Goal: Task Accomplishment & Management: Complete application form

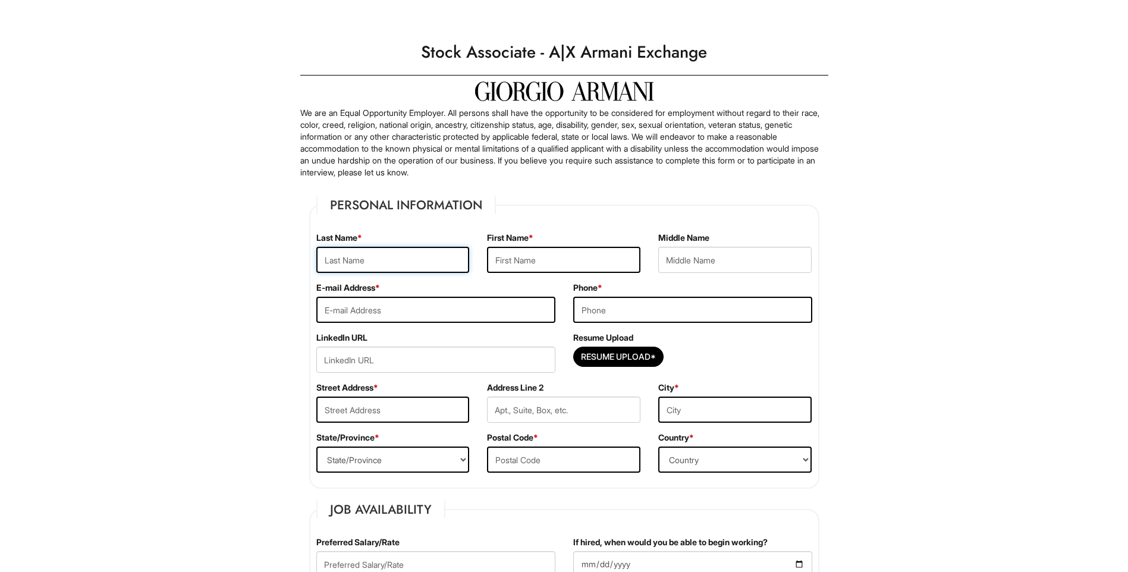
click at [400, 260] on input "text" at bounding box center [392, 260] width 153 height 26
type input "McKoy"
type input "Kayla"
type input "Alexis"
type input "kamckoy.km@gmail.com"
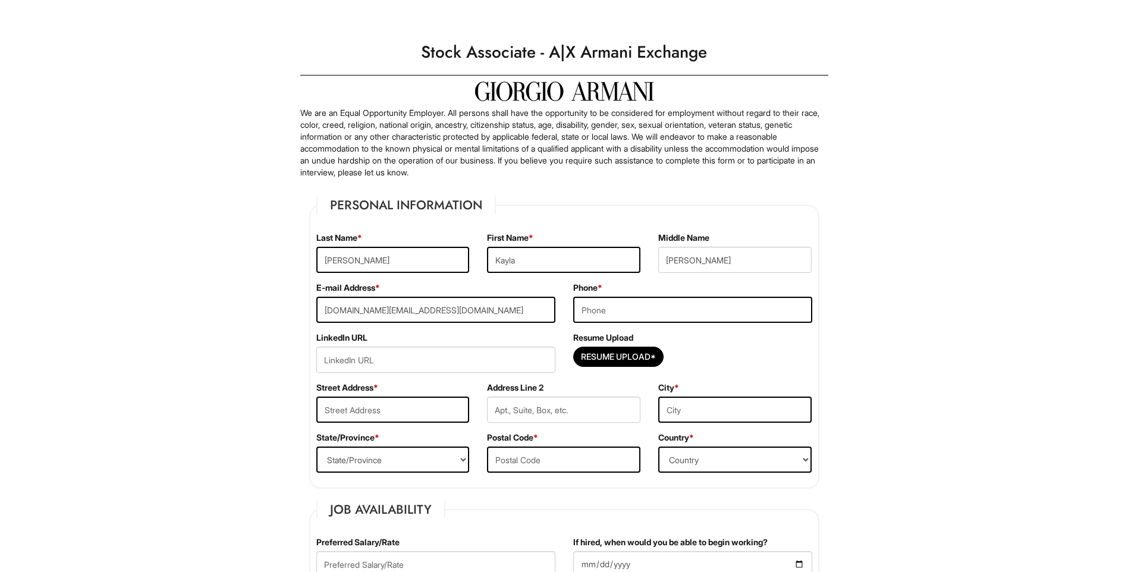
type input "7027599591"
type input "4831 Polar Lights ct, Las Vegas, NV, 89130"
type input "North Las Vegas"
select select "NV"
type input "89130"
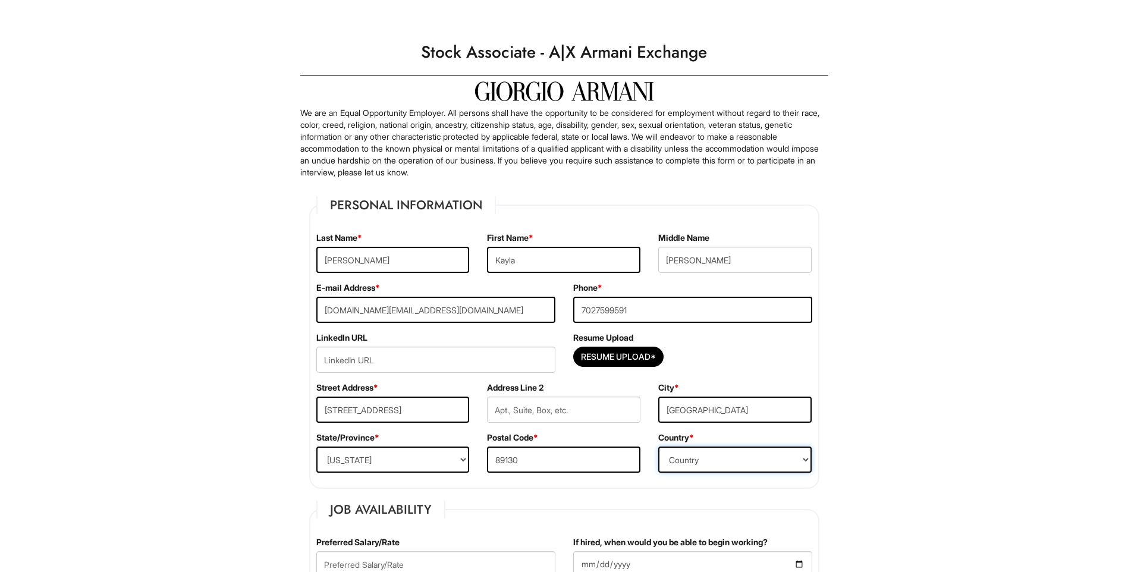
select select "United States of America"
click at [614, 355] on input "Resume Upload*" at bounding box center [618, 356] width 89 height 19
type input "C:\fakepath\Kayla McKoy - Resume 2025.pdf"
drag, startPoint x: 401, startPoint y: 412, endPoint x: 695, endPoint y: 410, distance: 293.9
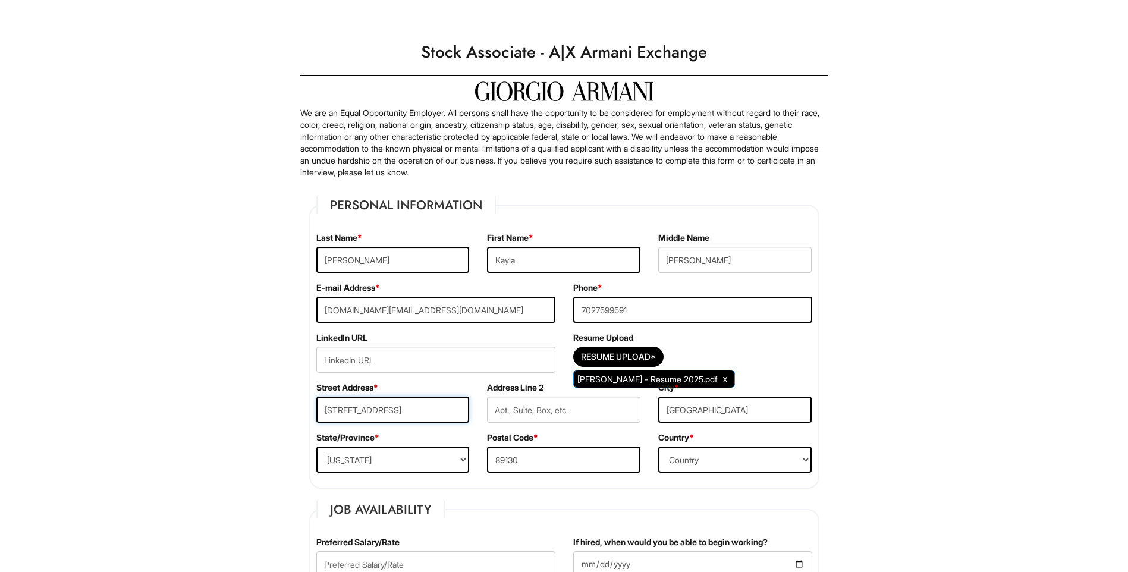
click at [695, 410] on div "Street Address * 4831 Polar Lights ct, Las Vegas, NV, 89130 Address Line 2 City…" at bounding box center [565, 407] width 514 height 50
type input "4831 Polar Lights ct"
drag, startPoint x: 691, startPoint y: 410, endPoint x: 528, endPoint y: 434, distance: 164.7
click at [529, 434] on fieldset "Personal Information Last Name * McKoy First Name * Kayla Middle Name Alexis E-…" at bounding box center [564, 342] width 510 height 293
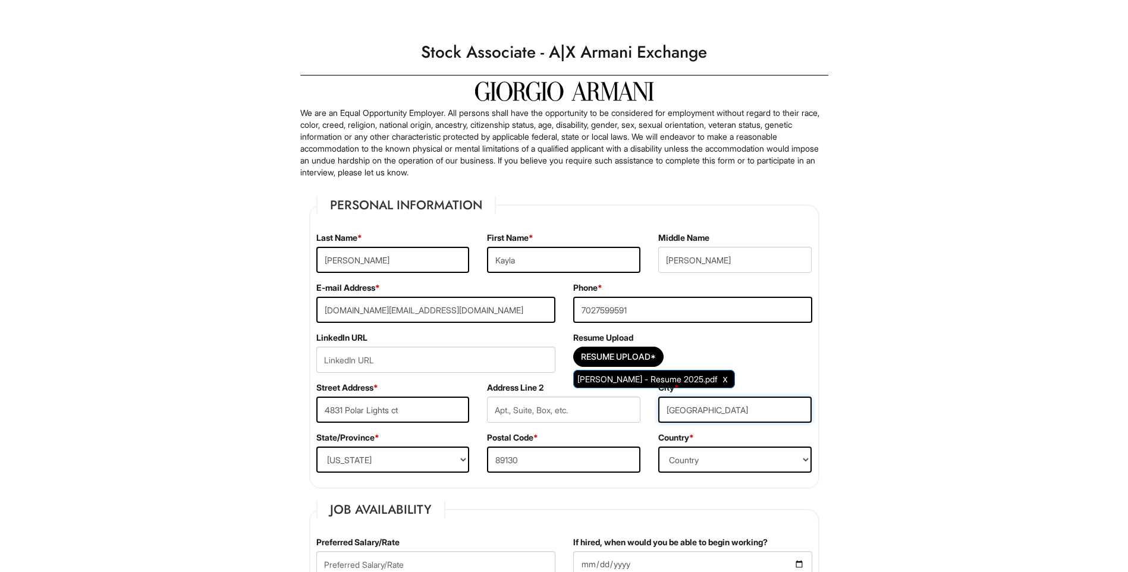
type input "Las Vegas"
click at [372, 457] on select "State/Province ALABAMA ALASKA ARIZONA ARKANSAS CALIFORNIA COLORADO CONNECTICUT …" at bounding box center [392, 460] width 153 height 26
click at [316, 447] on select "State/Province ALABAMA ALASKA ARIZONA ARKANSAS CALIFORNIA COLORADO CONNECTICUT …" at bounding box center [392, 460] width 153 height 26
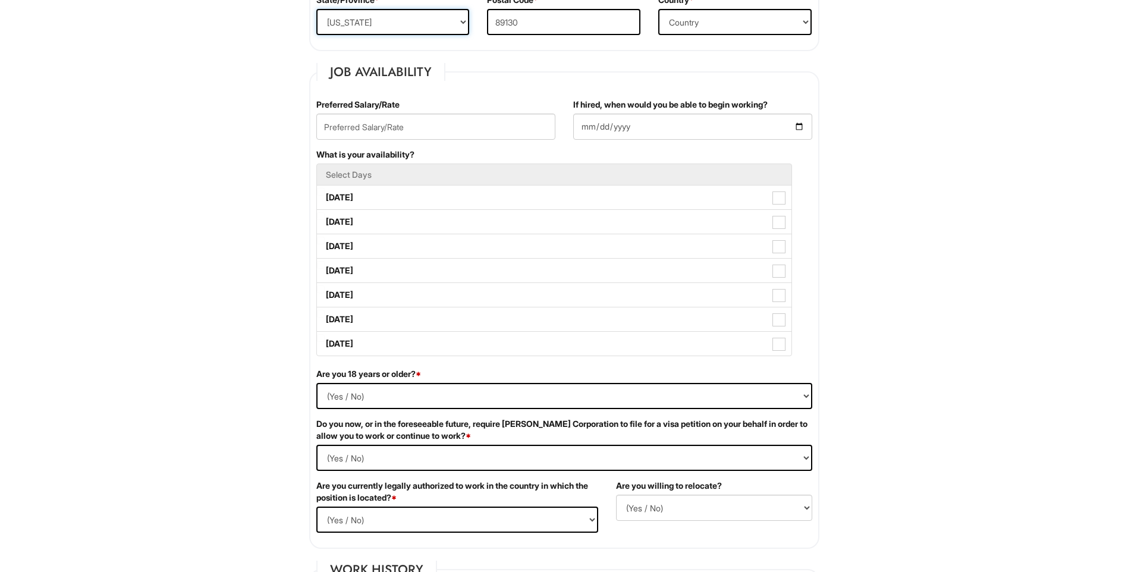
scroll to position [461, 0]
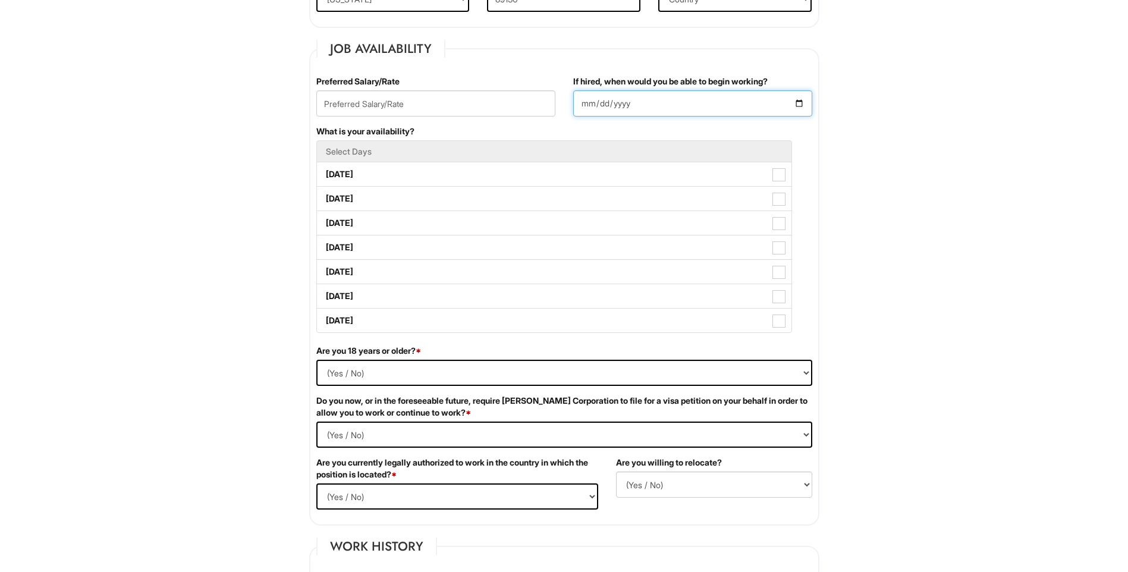
click at [802, 104] on input "If hired, when would you be able to begin working?" at bounding box center [692, 103] width 239 height 26
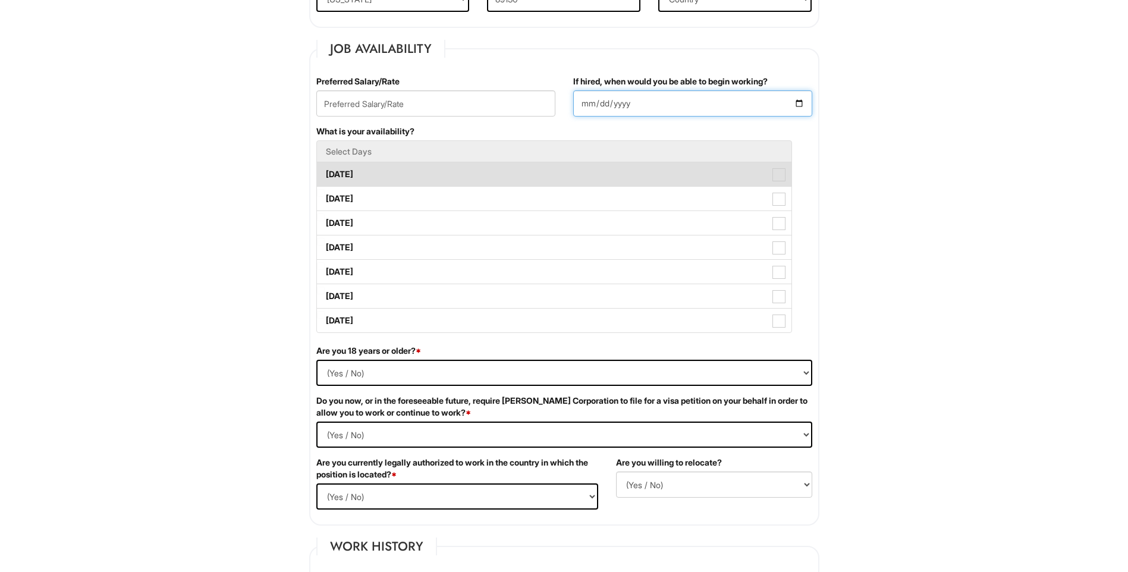
type input "2025-09-01"
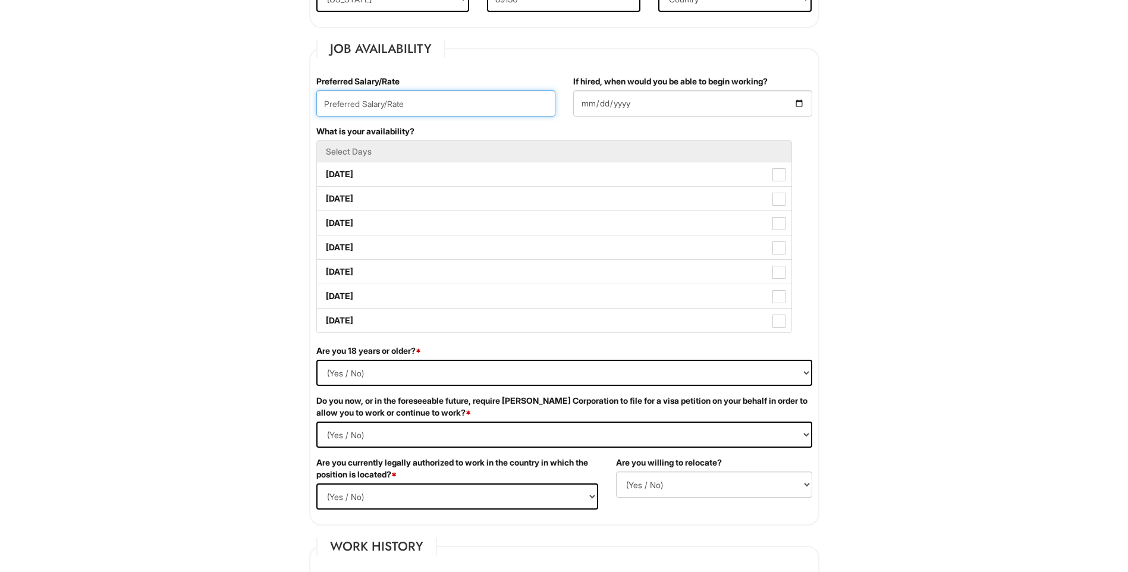
click at [402, 105] on input "text" at bounding box center [435, 103] width 239 height 26
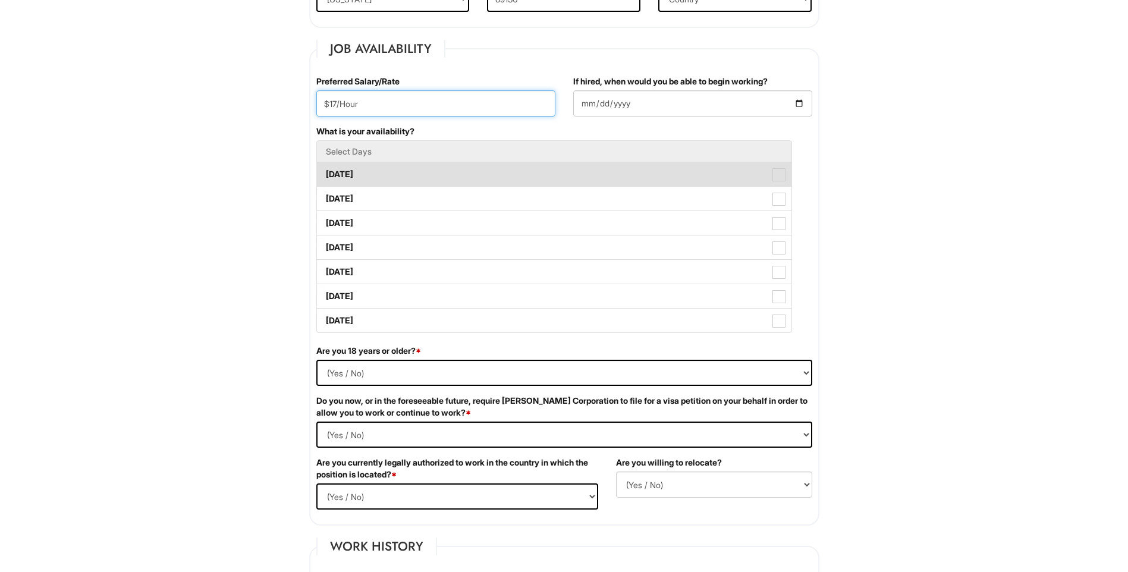
type input "$17/Hour"
click at [341, 185] on label "Monday" at bounding box center [554, 174] width 475 height 24
click at [325, 173] on Available_Monday "Monday" at bounding box center [321, 169] width 8 height 8
checkbox Available_Monday "true"
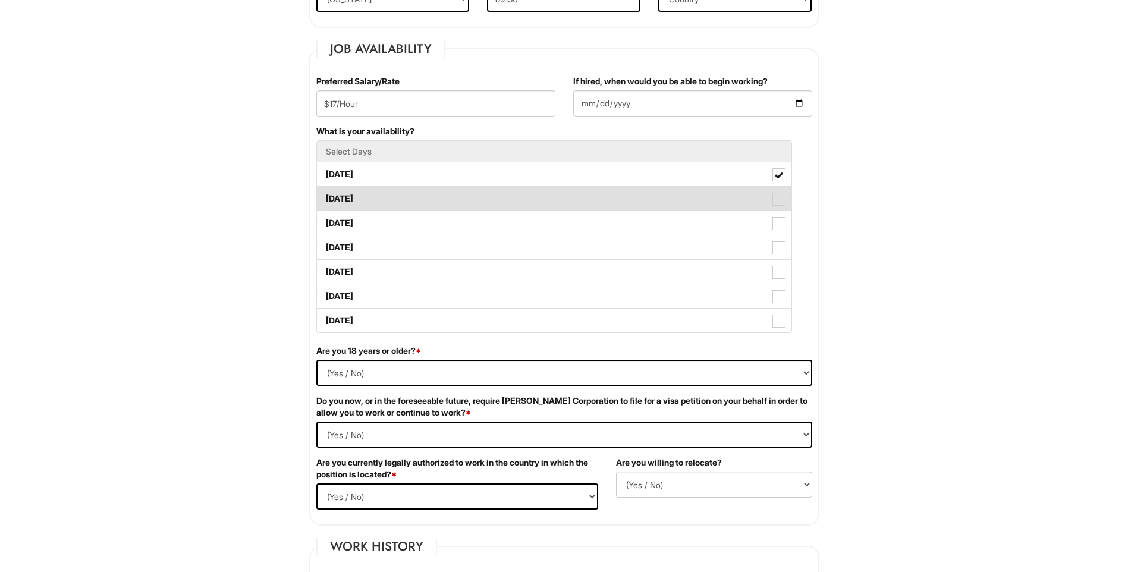
click at [347, 202] on label "Tuesday" at bounding box center [554, 199] width 475 height 24
click at [325, 197] on Available_Tuesday "Tuesday" at bounding box center [321, 193] width 8 height 8
checkbox Available_Tuesday "true"
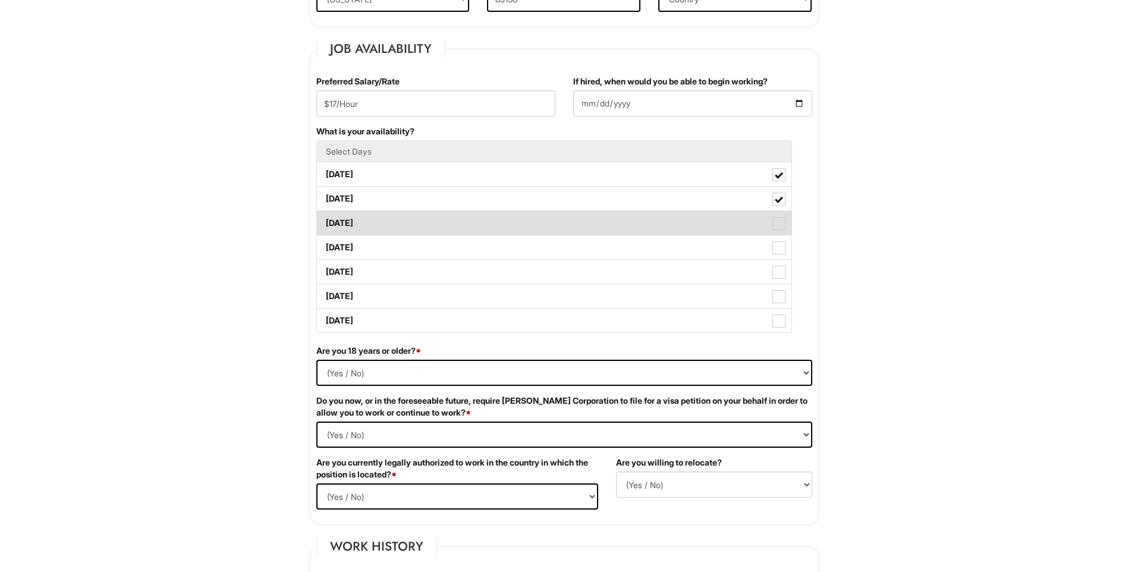
click at [362, 225] on label "Wednesday" at bounding box center [554, 223] width 475 height 24
click at [325, 221] on Available_Wednesday "Wednesday" at bounding box center [321, 218] width 8 height 8
checkbox Available_Wednesday "true"
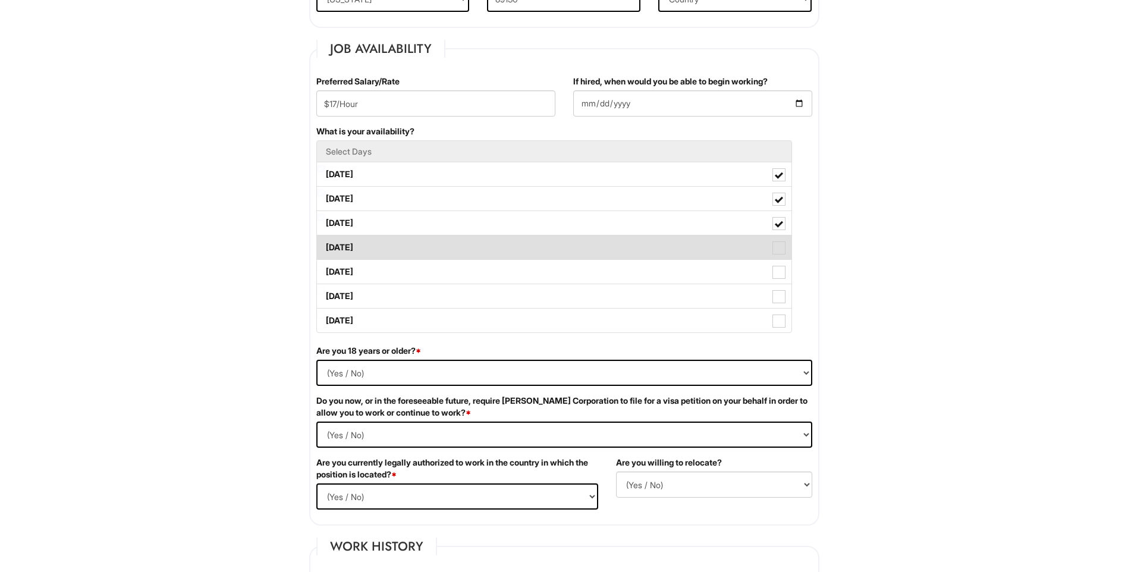
click at [366, 253] on label "Thursday" at bounding box center [554, 248] width 475 height 24
click at [325, 246] on Available_Thursday "Thursday" at bounding box center [321, 242] width 8 height 8
checkbox Available_Thursday "true"
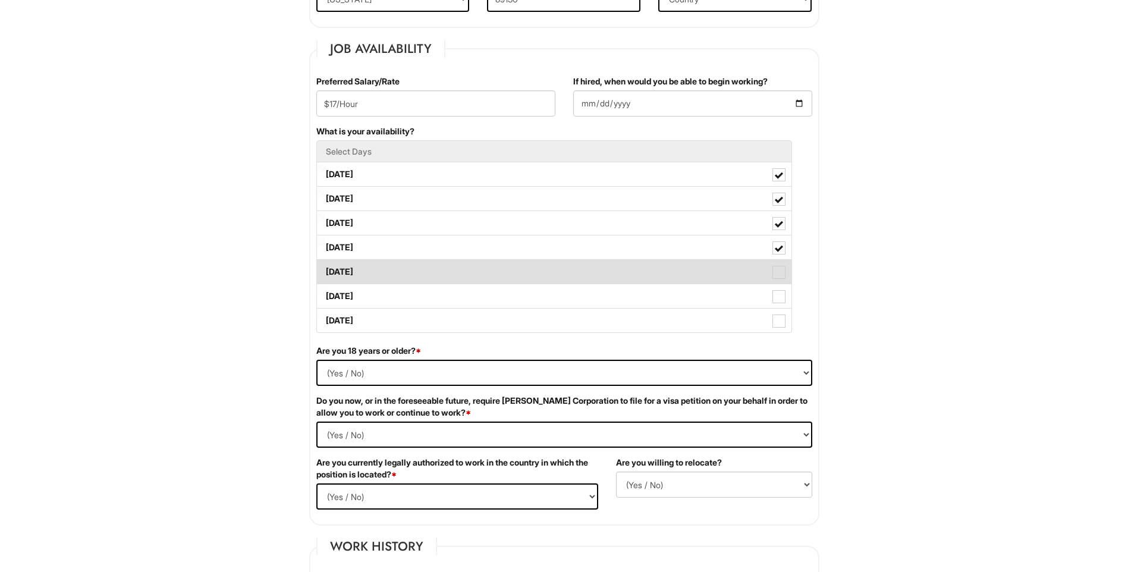
click at [359, 273] on label "Friday" at bounding box center [554, 272] width 475 height 24
click at [325, 270] on Available_Friday "Friday" at bounding box center [321, 266] width 8 height 8
checkbox Available_Friday "true"
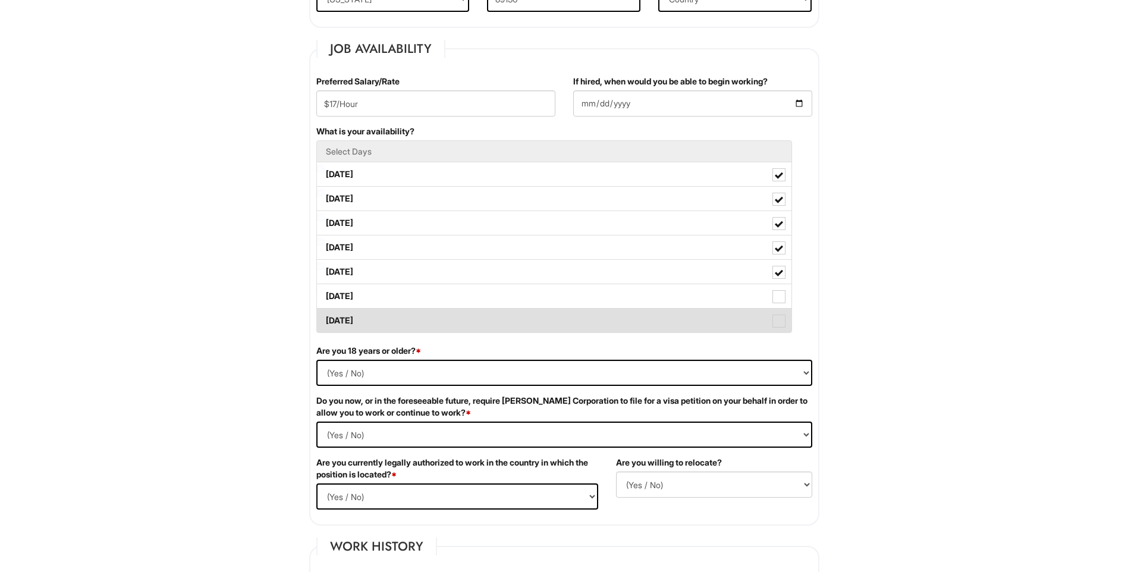
click at [360, 325] on label "Sunday" at bounding box center [554, 321] width 475 height 24
click at [325, 319] on Available_Sunday "Sunday" at bounding box center [321, 315] width 8 height 8
checkbox Available_Sunday "true"
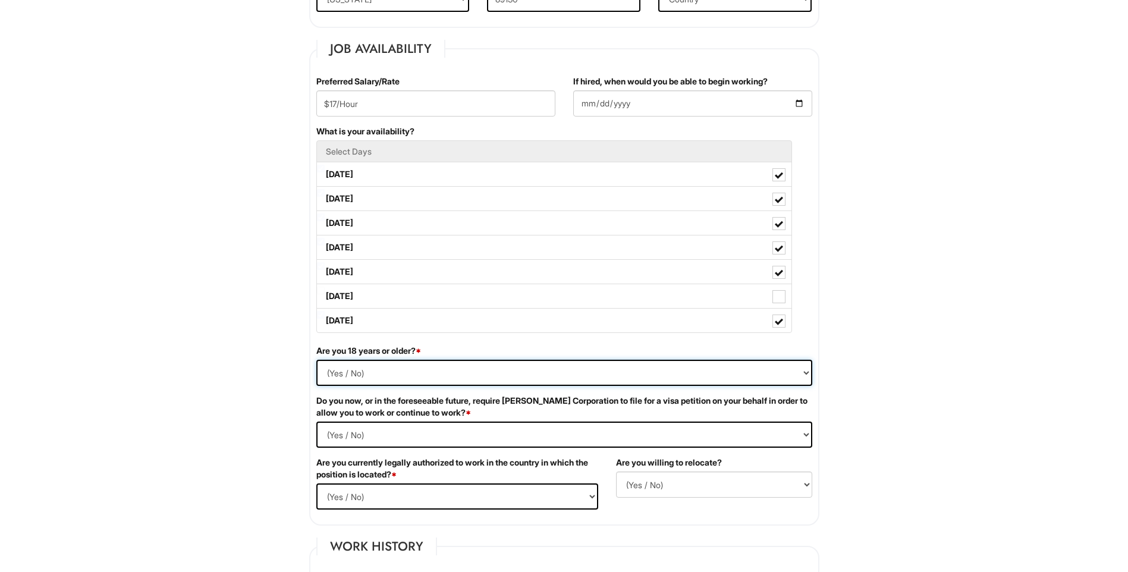
click at [334, 374] on select "(Yes / No) Yes No" at bounding box center [564, 373] width 496 height 26
select select "Yes"
click at [316, 360] on select "(Yes / No) Yes No" at bounding box center [564, 373] width 496 height 26
click at [350, 437] on Required "(Yes / No) Yes No" at bounding box center [564, 435] width 496 height 26
select Required "No"
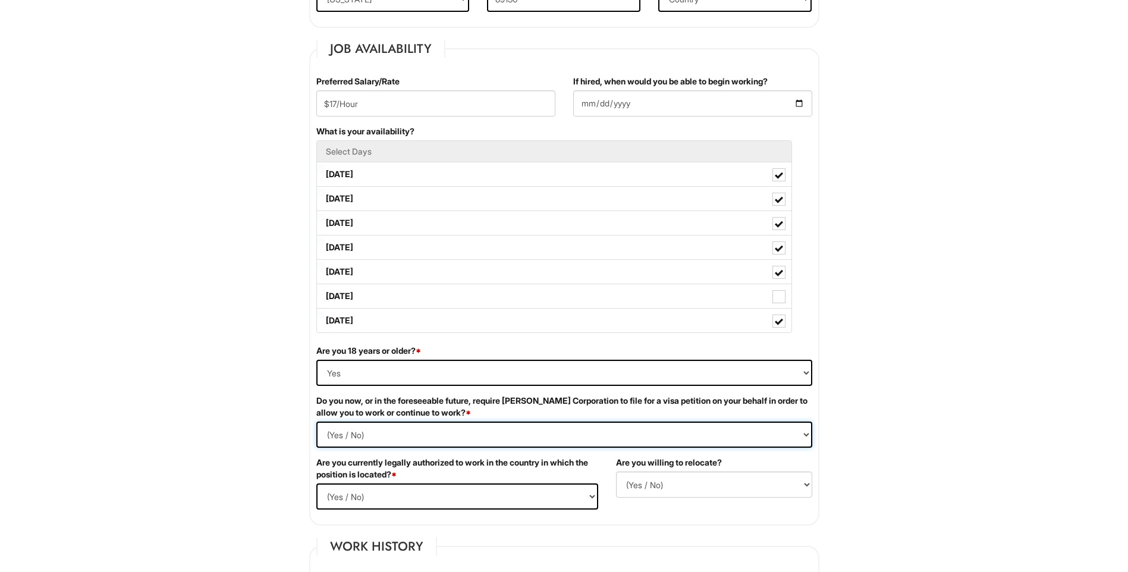
click at [316, 422] on Required "(Yes / No) Yes No" at bounding box center [564, 435] width 496 height 26
click at [354, 501] on select "(Yes / No) Yes No" at bounding box center [457, 497] width 282 height 26
select select "Yes"
click at [316, 484] on select "(Yes / No) Yes No" at bounding box center [457, 497] width 282 height 26
click at [664, 476] on select "(Yes / No) No Yes" at bounding box center [714, 485] width 196 height 26
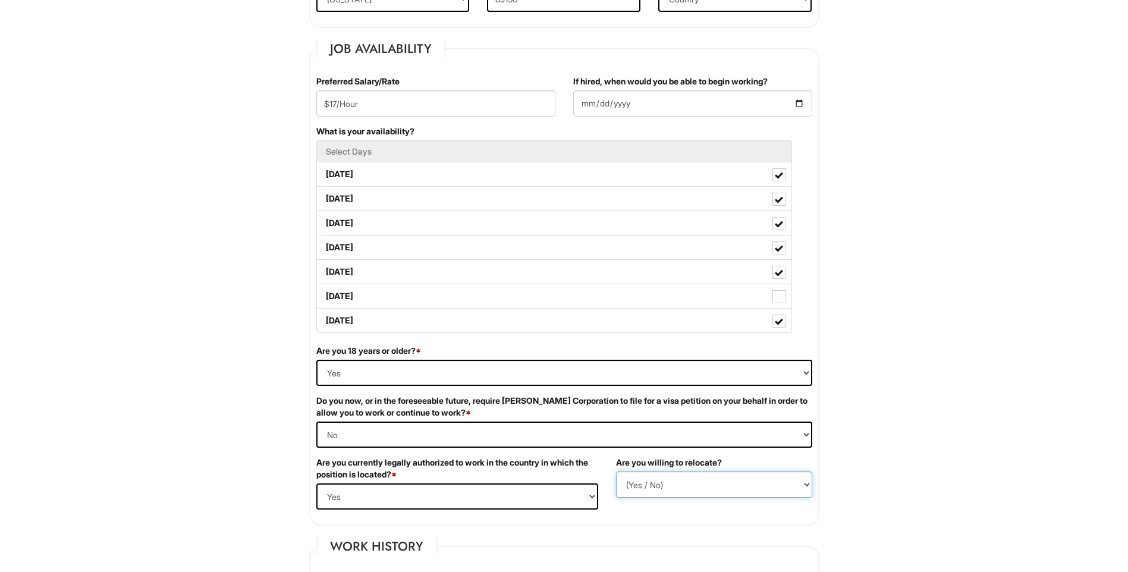
select select "N"
click at [616, 472] on select "(Yes / No) No Yes" at bounding box center [714, 485] width 196 height 26
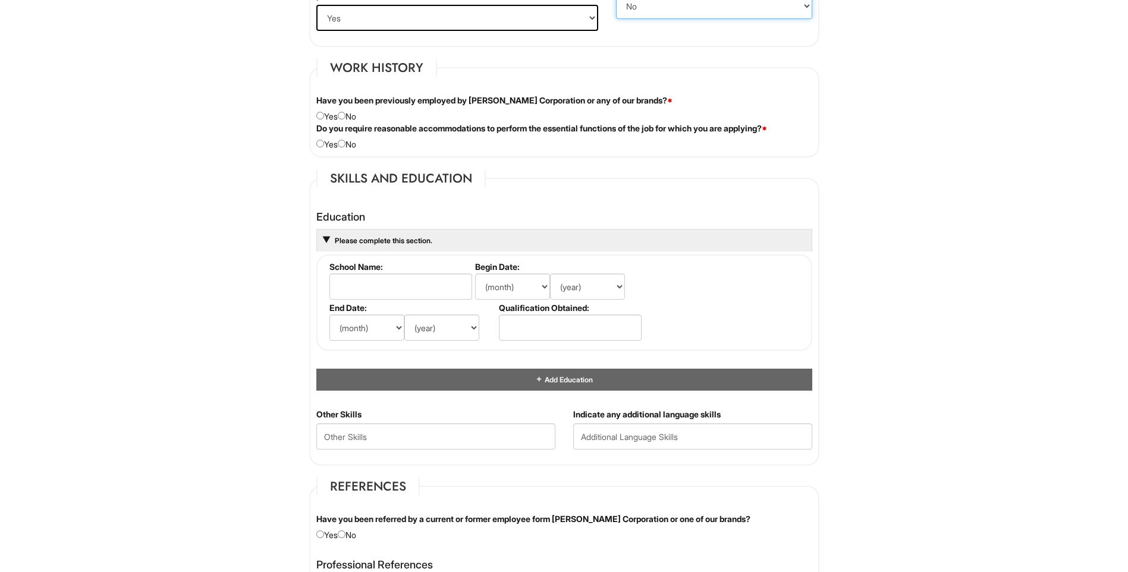
scroll to position [942, 0]
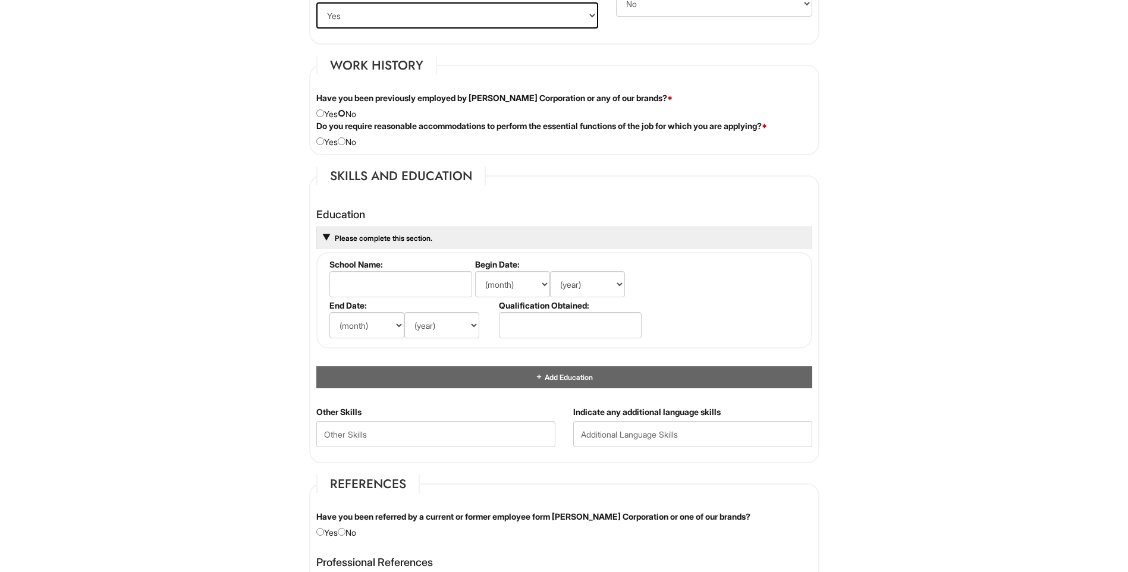
click at [345, 112] on input "radio" at bounding box center [342, 113] width 8 height 8
radio input "true"
click at [346, 142] on input "radio" at bounding box center [342, 141] width 8 height 8
radio input "true"
click at [322, 142] on input "radio" at bounding box center [320, 141] width 8 height 8
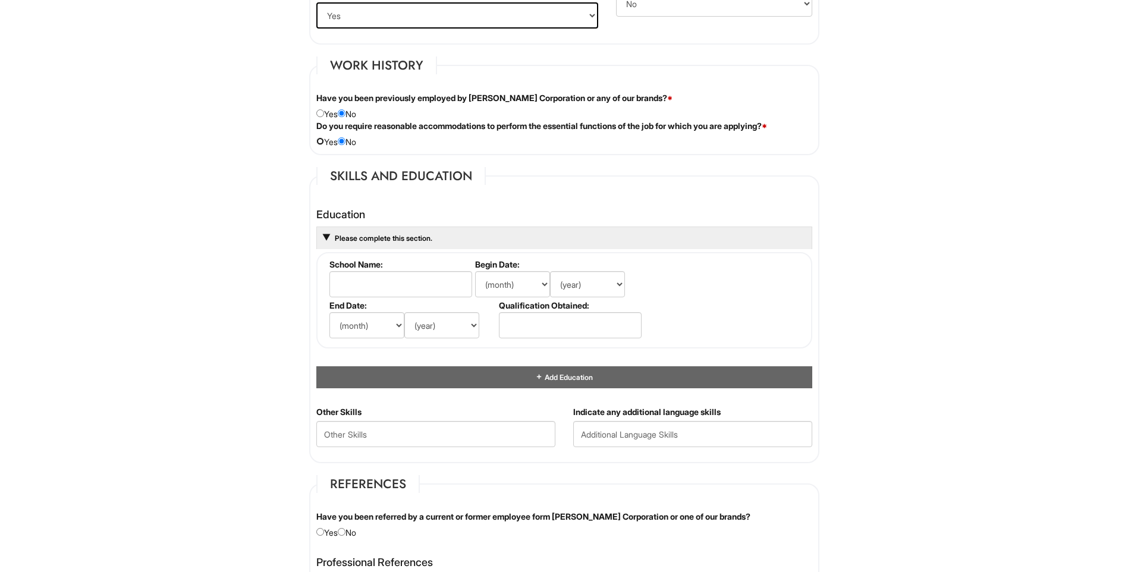
radio input "true"
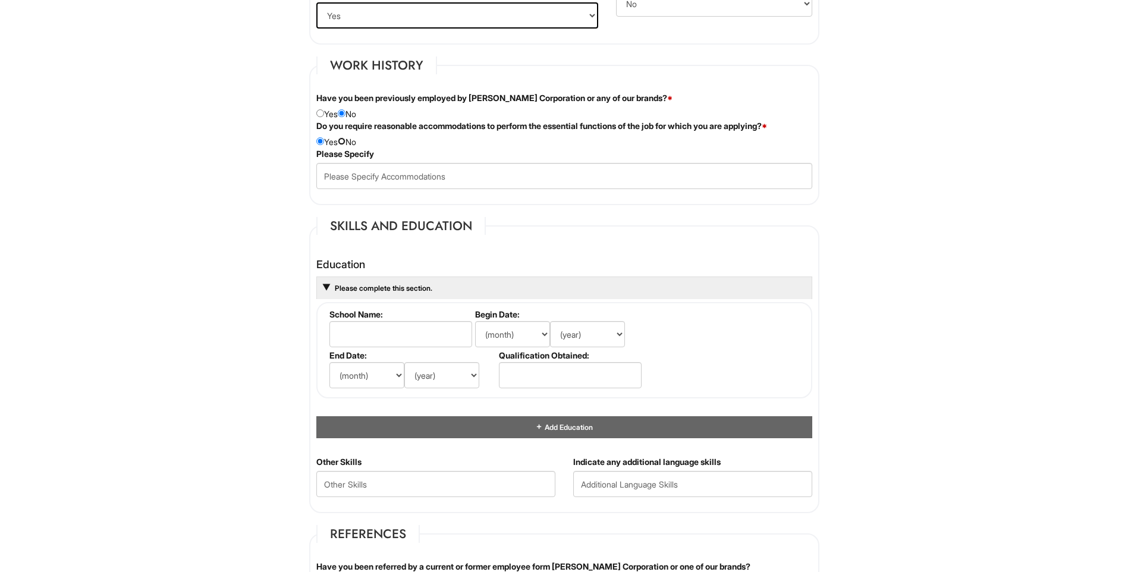
click at [346, 143] on input "radio" at bounding box center [342, 141] width 8 height 8
radio input "true"
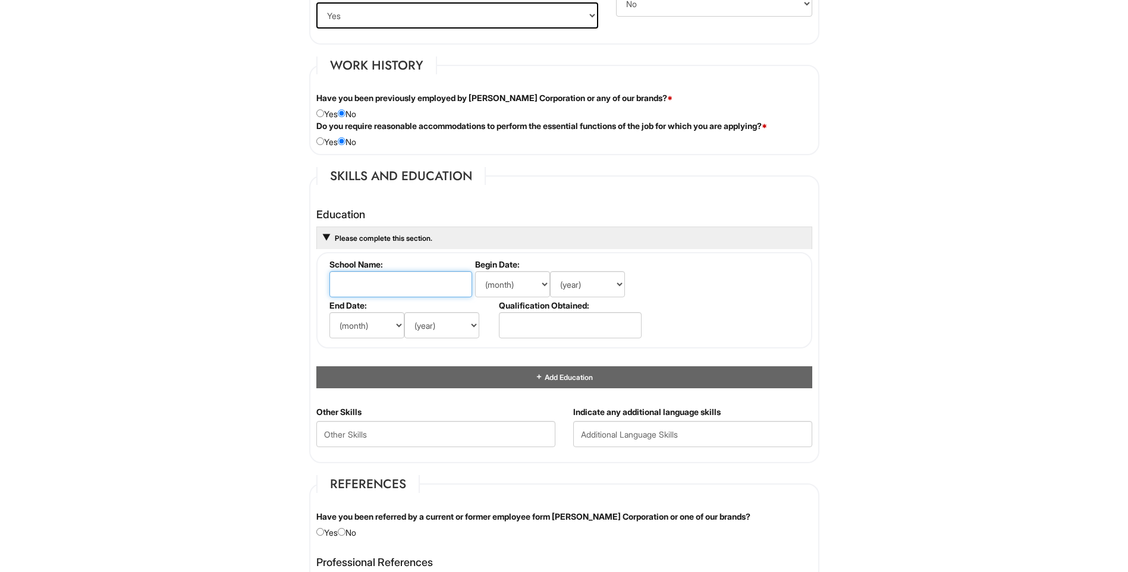
click at [375, 281] on input "text" at bounding box center [401, 284] width 143 height 26
type input "University of Nevada, Las Vegas"
click at [541, 286] on select "(month) Jan Feb Mar Apr May Jun Jul Aug Sep Oct Nov Dec" at bounding box center [512, 284] width 75 height 26
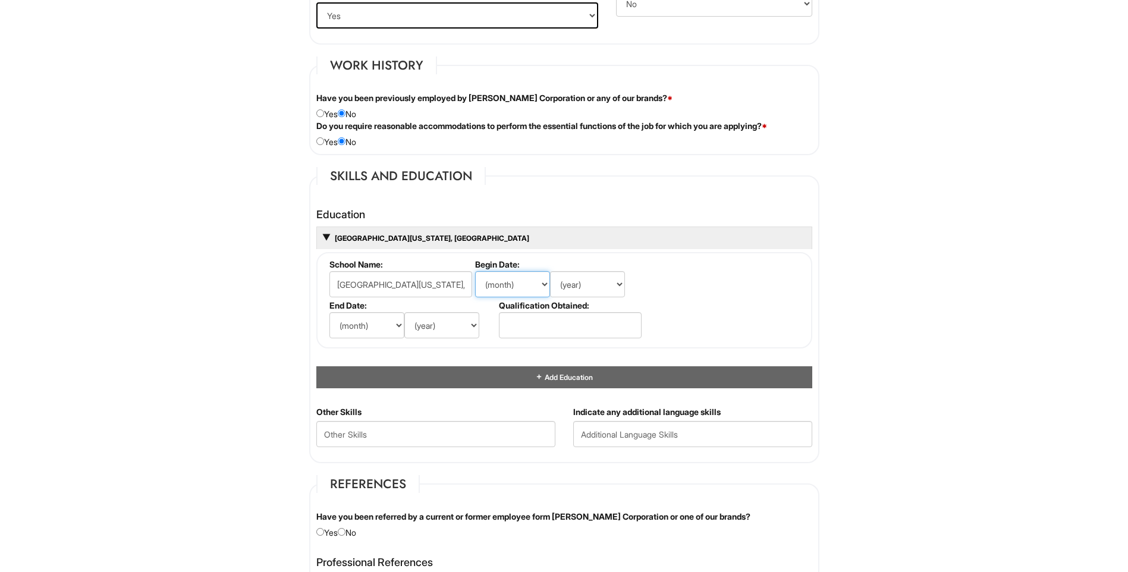
select select "8"
click at [475, 271] on select "(month) Jan Feb Mar Apr May Jun Jul Aug Sep Oct Nov Dec" at bounding box center [512, 284] width 75 height 26
click at [614, 283] on select "(year) 2029 2028 2027 2026 2025 2024 2023 2022 2021 2020 2019 2018 2017 2016 20…" at bounding box center [587, 284] width 75 height 26
select select "2011"
click at [550, 271] on select "(year) 2029 2028 2027 2026 2025 2024 2023 2022 2021 2020 2019 2018 2017 2016 20…" at bounding box center [587, 284] width 75 height 26
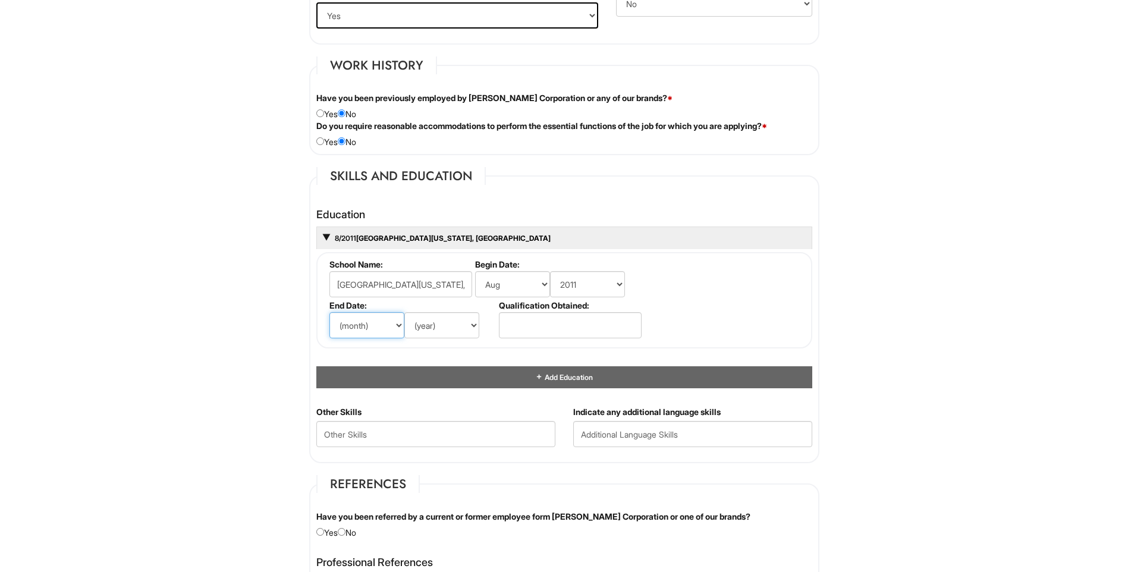
click at [393, 327] on select "(month) Jan Feb Mar Apr May Jun Jul Aug Sep Oct Nov Dec" at bounding box center [367, 325] width 75 height 26
select select "12"
click at [330, 312] on select "(month) Jan Feb Mar Apr May Jun Jul Aug Sep Oct Nov Dec" at bounding box center [367, 325] width 75 height 26
click at [465, 330] on select "(year) 2029 2028 2027 2026 2025 2024 2023 2022 2021 2020 2019 2018 2017 2016 20…" at bounding box center [441, 325] width 75 height 26
select select "2015"
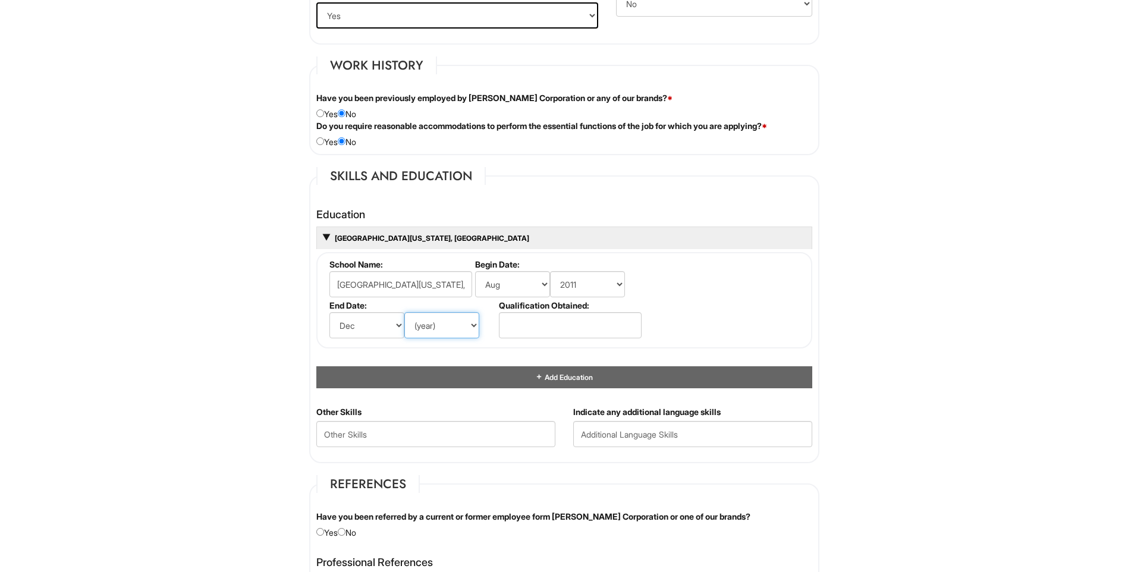
click at [404, 312] on select "(year) 2029 2028 2027 2026 2025 2024 2023 2022 2021 2020 2019 2018 2017 2016 20…" at bounding box center [441, 325] width 75 height 26
click at [523, 325] on input "text" at bounding box center [570, 325] width 143 height 26
type input "Bachelors"
click at [435, 432] on Skills "text" at bounding box center [435, 434] width 239 height 26
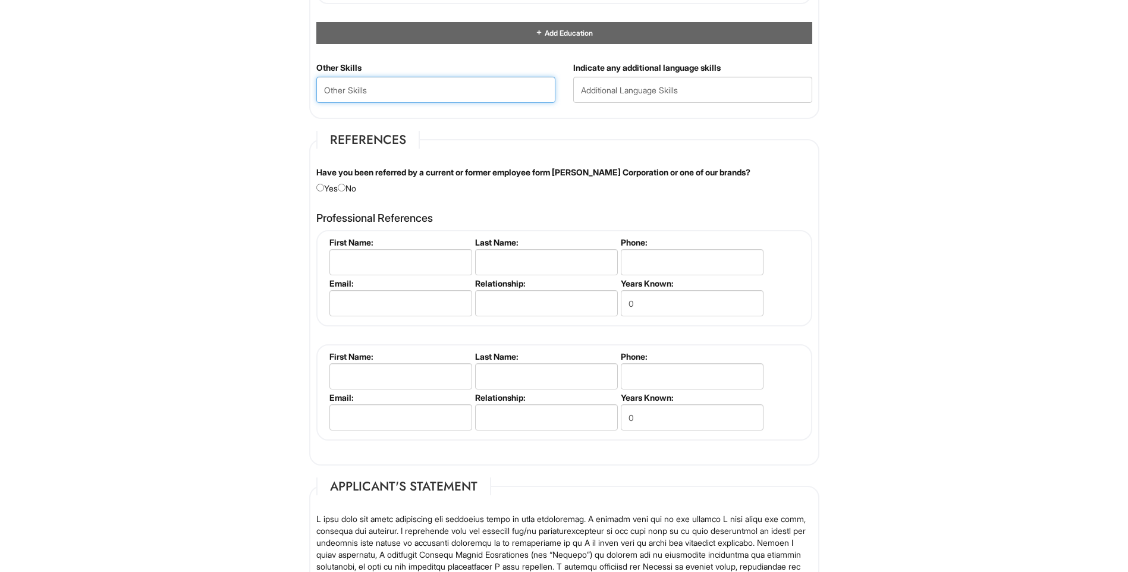
scroll to position [1297, 0]
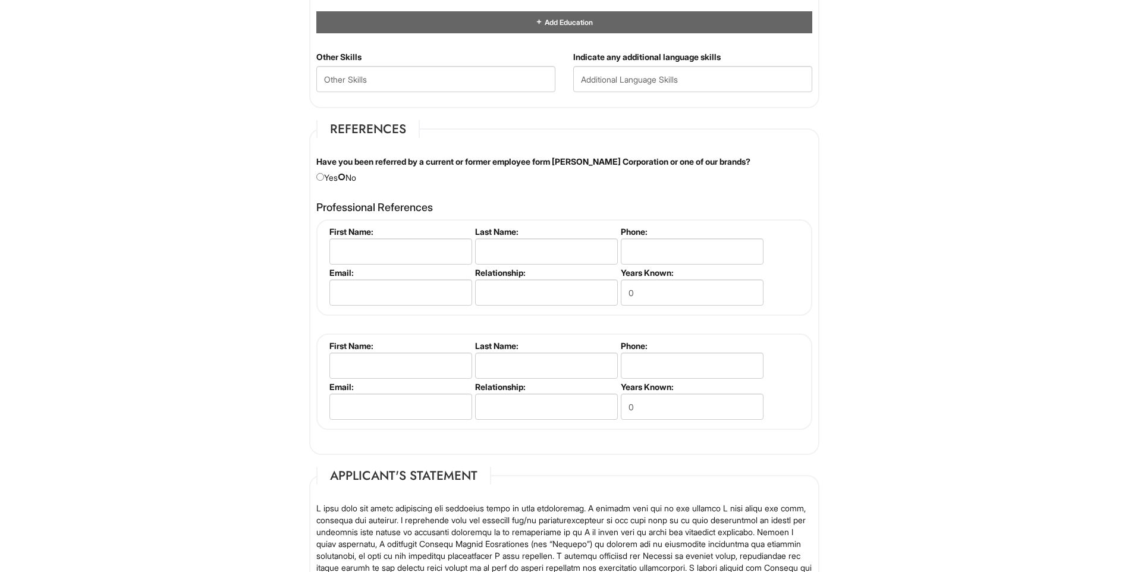
click at [346, 178] on input "radio" at bounding box center [342, 177] width 8 height 8
radio input "true"
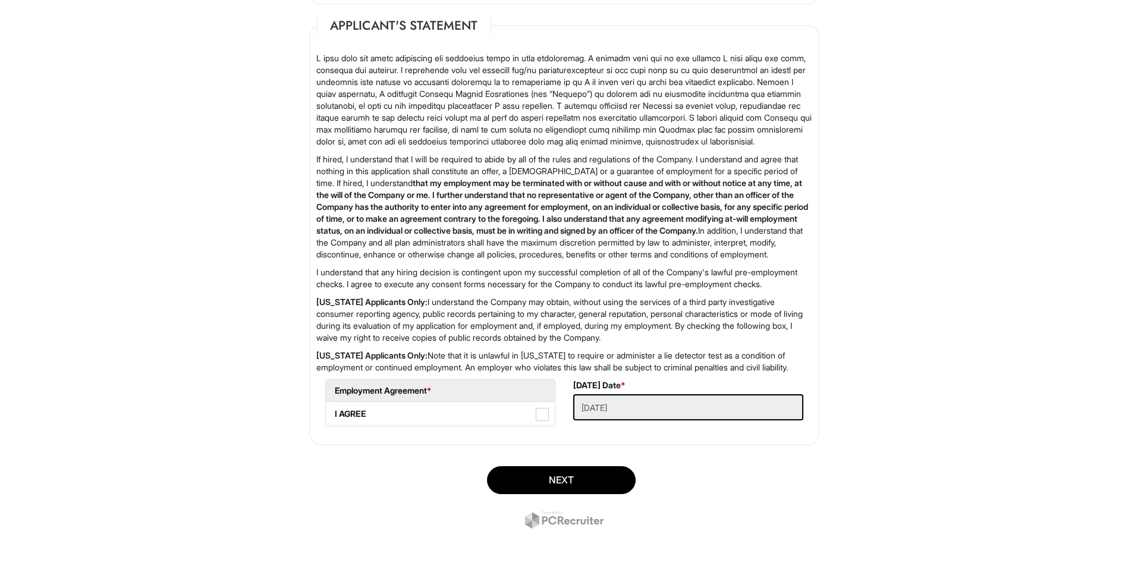
scroll to position [1799, 0]
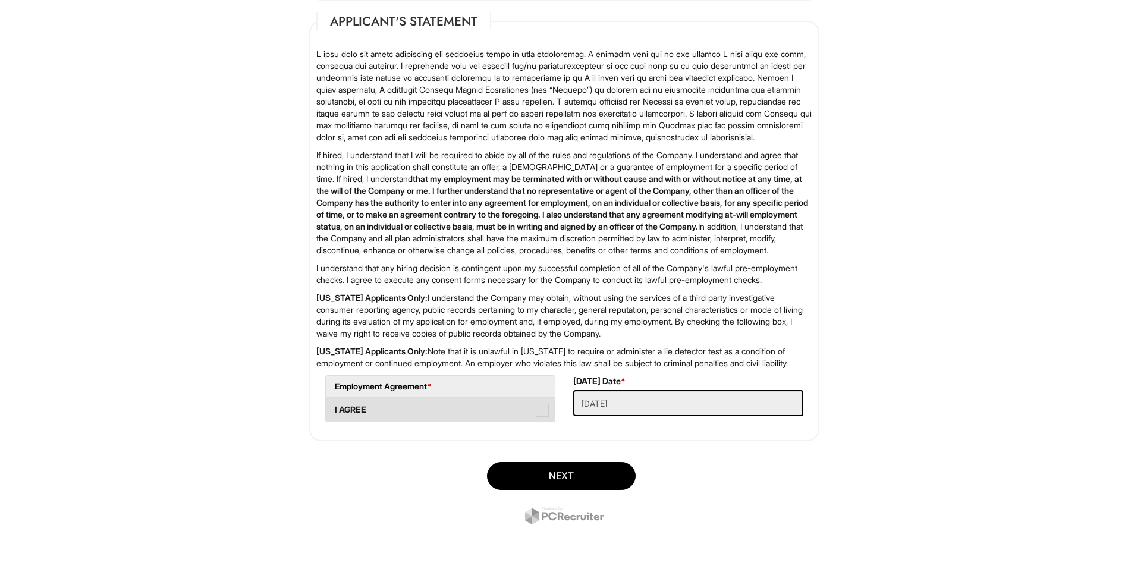
click at [542, 411] on span at bounding box center [542, 410] width 13 height 13
click at [334, 408] on AGREE "I AGREE" at bounding box center [330, 404] width 8 height 8
checkbox AGREE "true"
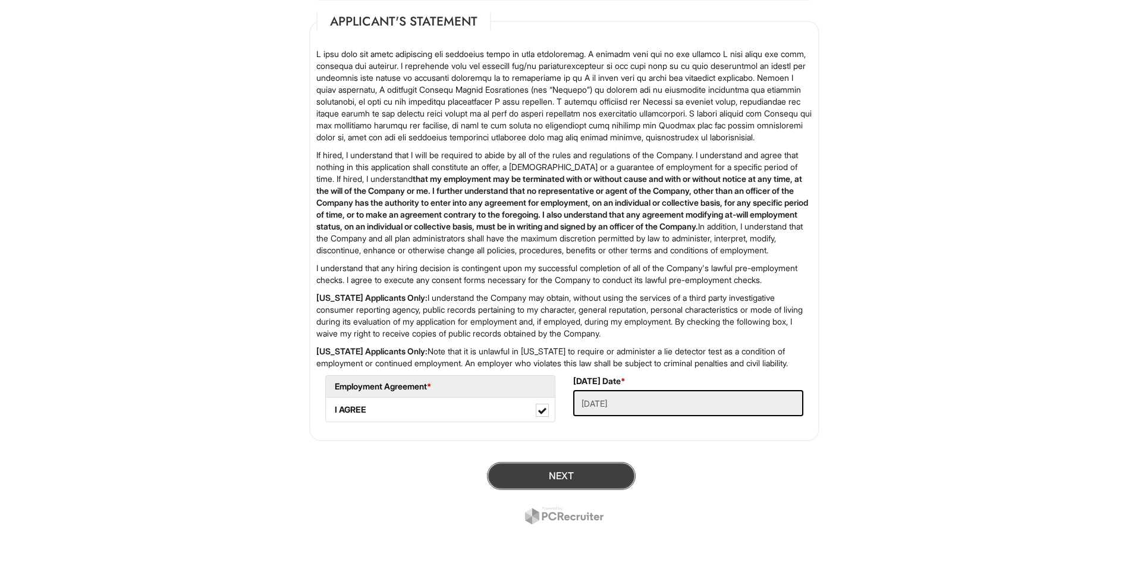
click at [573, 479] on button "Next" at bounding box center [561, 476] width 149 height 28
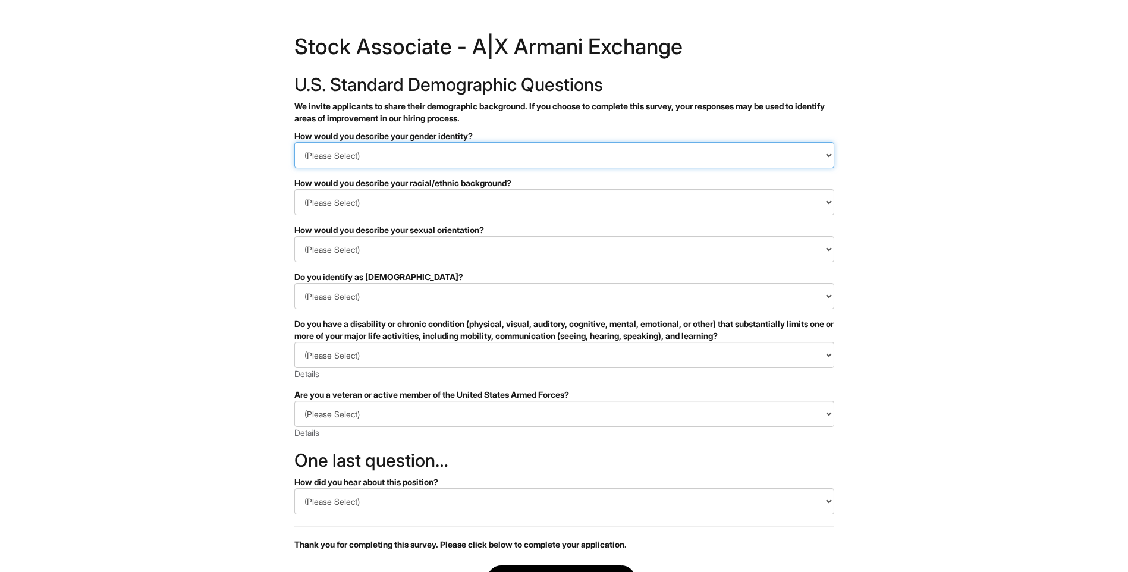
click at [377, 165] on select "(Please Select) Man Woman [DEMOGRAPHIC_DATA] I prefer to self-describe I don't …" at bounding box center [564, 155] width 540 height 26
select select "Woman"
click at [294, 142] on select "(Please Select) Man Woman [DEMOGRAPHIC_DATA] I prefer to self-describe I don't …" at bounding box center [564, 155] width 540 height 26
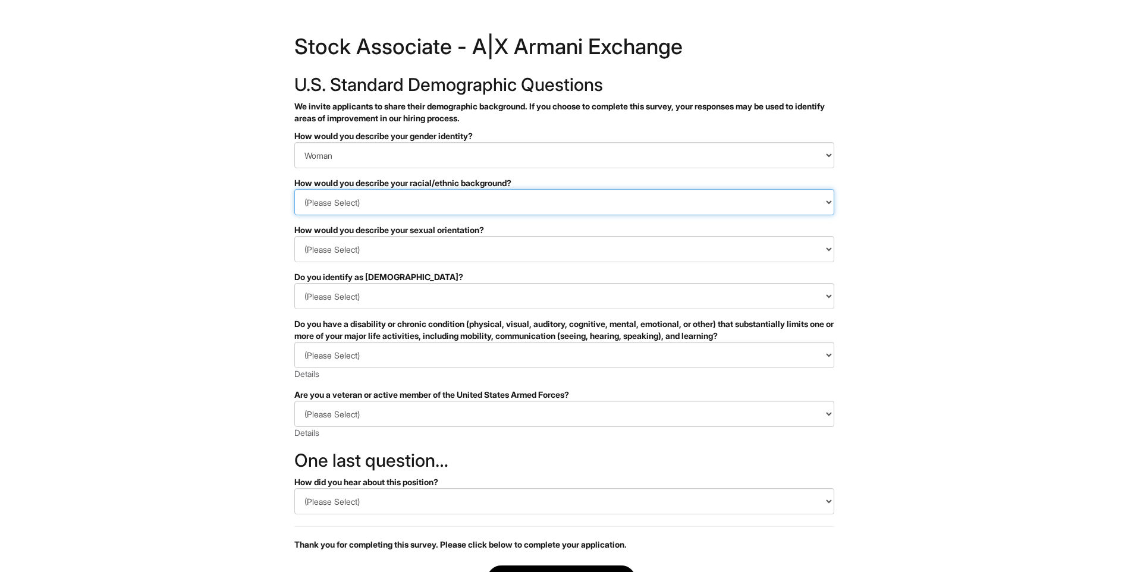
click at [365, 197] on select "(Please Select) [DEMOGRAPHIC_DATA] or of [DEMOGRAPHIC_DATA] descent [DEMOGRAPHI…" at bounding box center [564, 202] width 540 height 26
select select "I prefer to self-describe"
click at [294, 189] on select "(Please Select) [DEMOGRAPHIC_DATA] or of [DEMOGRAPHIC_DATA] descent [DEMOGRAPHI…" at bounding box center [564, 202] width 540 height 26
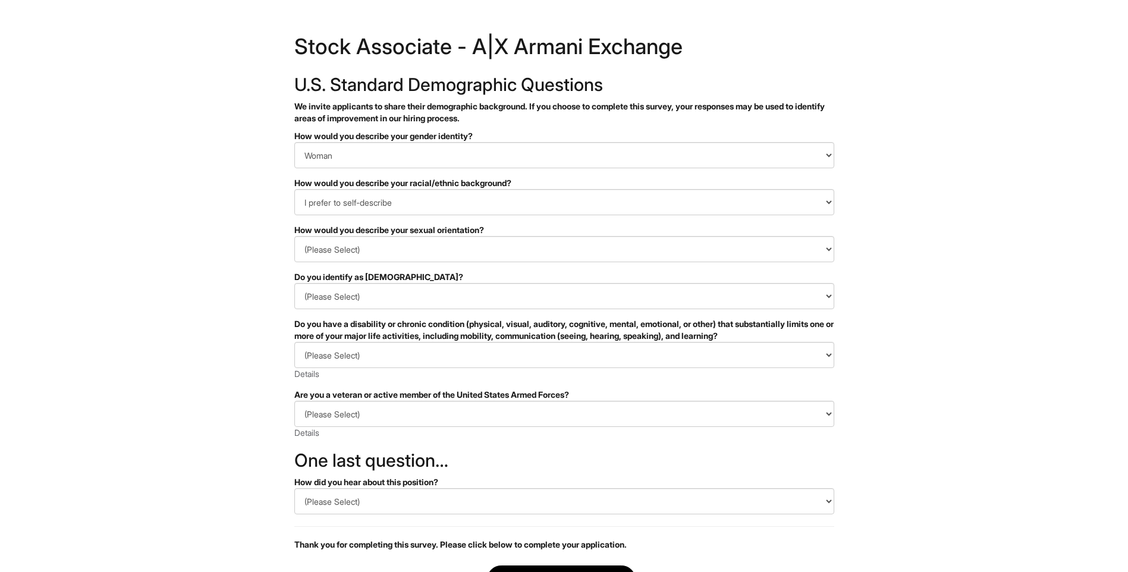
click at [369, 263] on form "PLEASE COMPLETE ALL REQUIRED FIELDS How would you describe your gender identity…" at bounding box center [564, 385] width 540 height 510
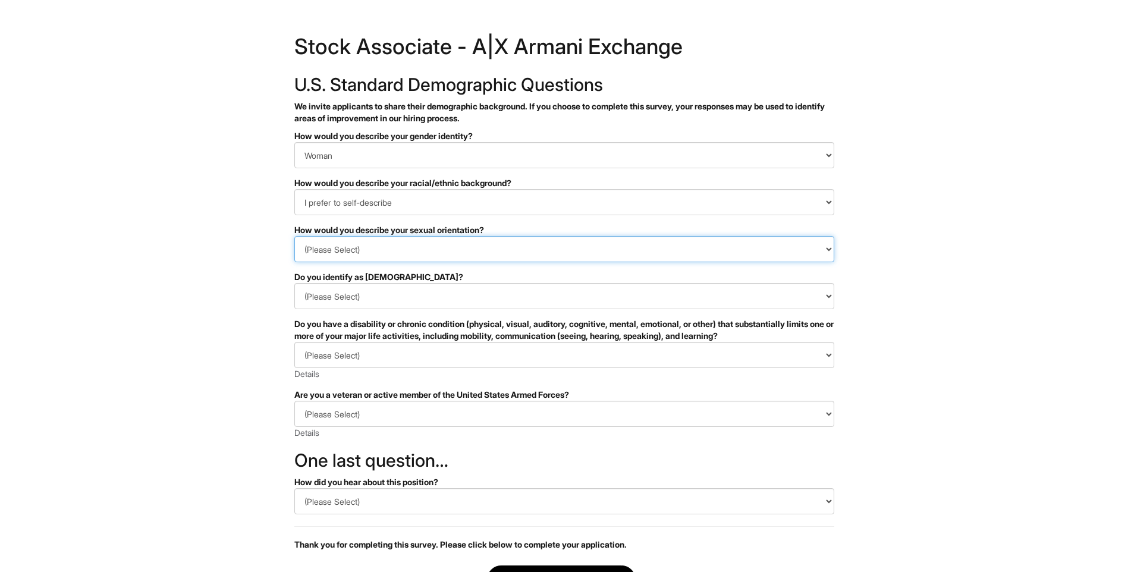
click at [363, 252] on select "(Please Select) [DEMOGRAPHIC_DATA] [DEMOGRAPHIC_DATA] and/or [DEMOGRAPHIC_DATA]…" at bounding box center [564, 249] width 540 height 26
select select "[DEMOGRAPHIC_DATA]"
click at [294, 236] on select "(Please Select) [DEMOGRAPHIC_DATA] [DEMOGRAPHIC_DATA] and/or [DEMOGRAPHIC_DATA]…" at bounding box center [564, 249] width 540 height 26
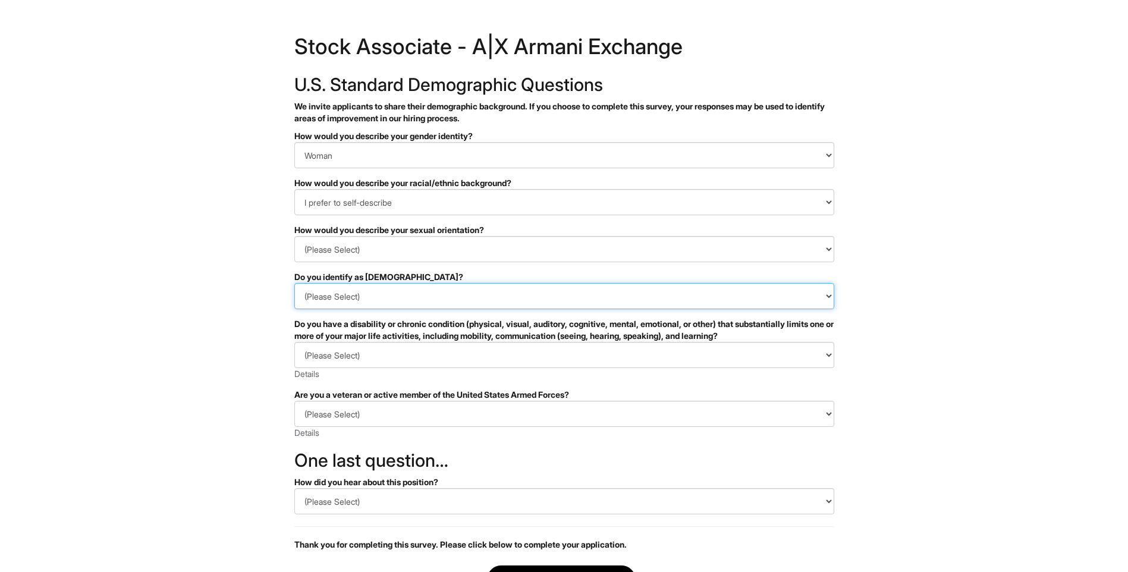
click at [356, 297] on select "(Please Select) Yes No I prefer to self-describe I don't wish to answer" at bounding box center [564, 296] width 540 height 26
select select "No"
click at [294, 283] on select "(Please Select) Yes No I prefer to self-describe I don't wish to answer" at bounding box center [564, 296] width 540 height 26
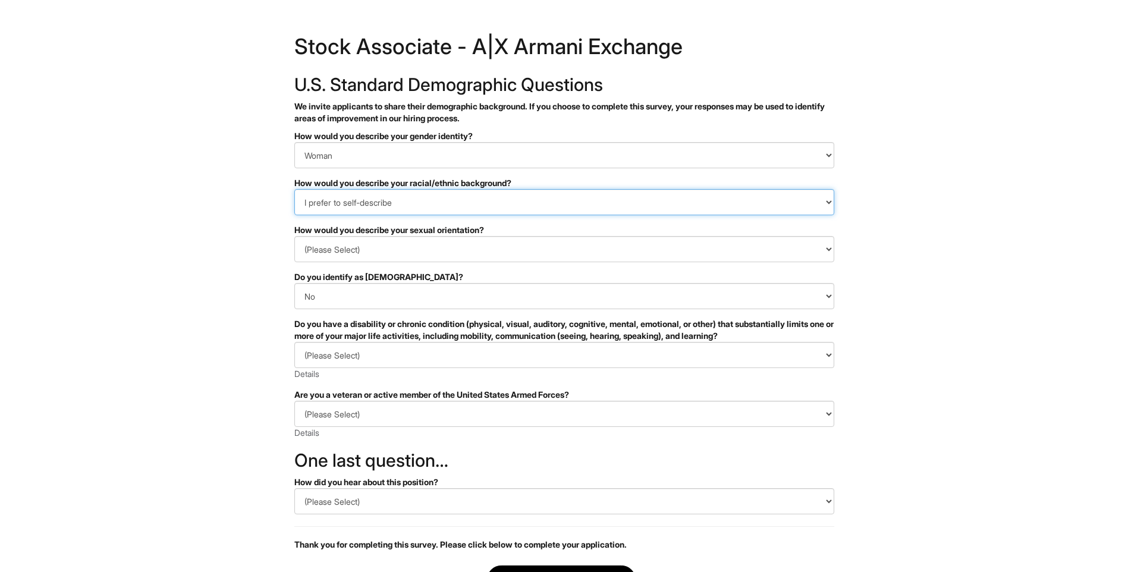
click at [384, 206] on select "(Please Select) [DEMOGRAPHIC_DATA] or of [DEMOGRAPHIC_DATA] descent [DEMOGRAPHI…" at bounding box center [564, 202] width 540 height 26
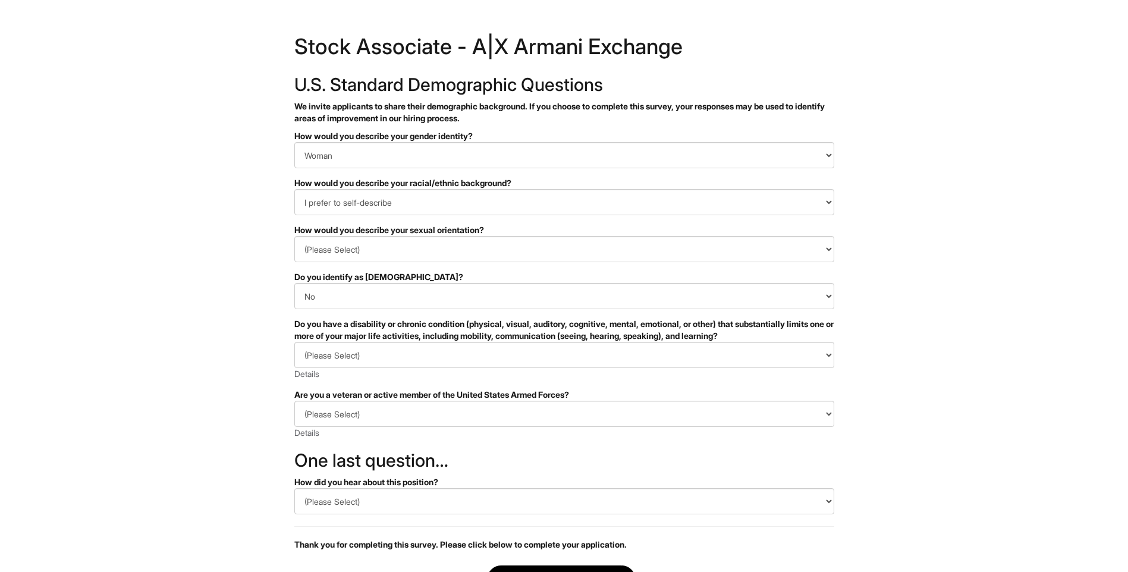
click at [199, 389] on html "&nbsp; ✔ 2 3 Stock Associate - A|X Armani Exchange U.S. Standard Demographic Qu…" at bounding box center [564, 335] width 1128 height 670
click at [343, 356] on select "(Please Select) YES, I HAVE A DISABILITY (or previously had a disability) NO, I…" at bounding box center [564, 355] width 540 height 26
select select "NO, I DON'T HAVE A DISABILITY"
click at [294, 342] on select "(Please Select) YES, I HAVE A DISABILITY (or previously had a disability) NO, I…" at bounding box center [564, 355] width 540 height 26
click at [356, 419] on select "(Please Select) I IDENTIFY AS ONE OR MORE OF THE CLASSIFICATIONS OF PROTECTED V…" at bounding box center [564, 414] width 540 height 26
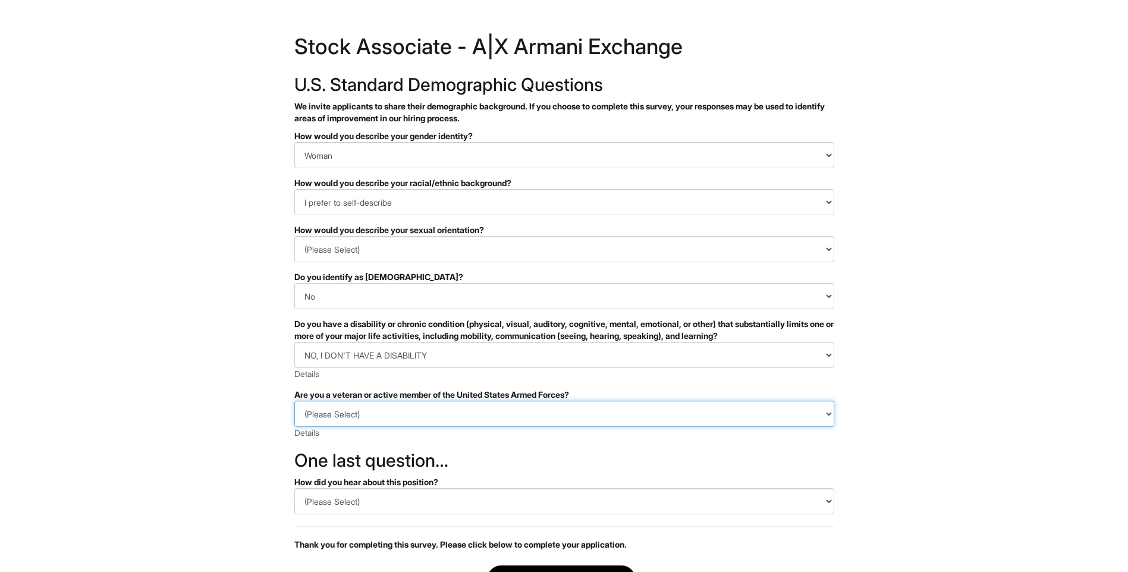
select select "I AM NOT A PROTECTED VETERAN"
click at [294, 401] on select "(Please Select) I IDENTIFY AS ONE OR MORE OF THE CLASSIFICATIONS OF PROTECTED V…" at bounding box center [564, 414] width 540 height 26
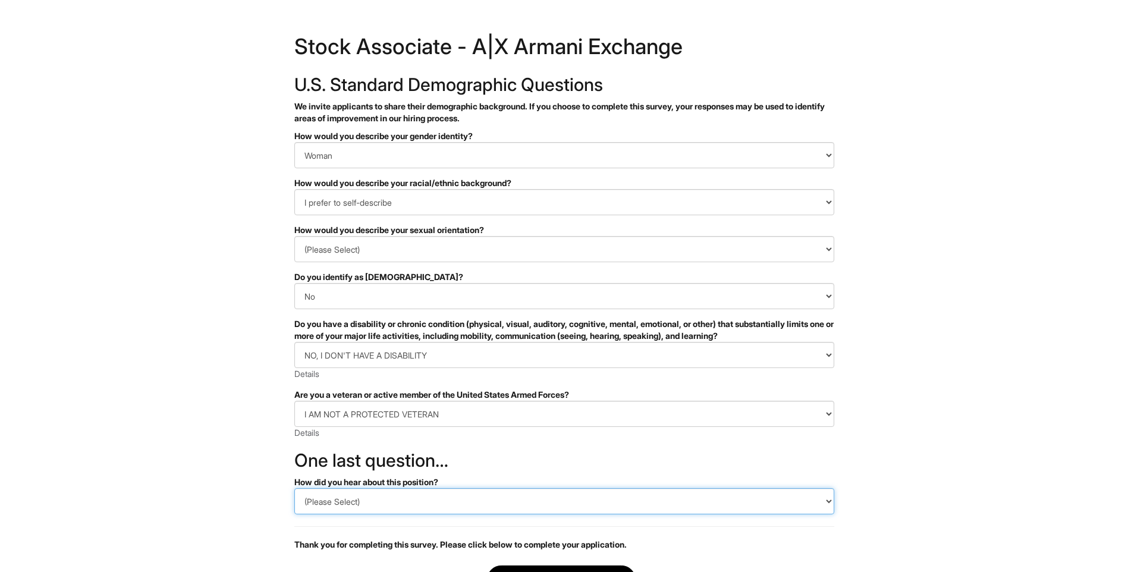
click at [349, 513] on select "(Please Select) CareerBuilder Indeed LinkedIn Monster Referral Other" at bounding box center [564, 501] width 540 height 26
select select "LinkedIn"
click at [294, 488] on select "(Please Select) CareerBuilder Indeed LinkedIn Monster Referral Other" at bounding box center [564, 501] width 540 height 26
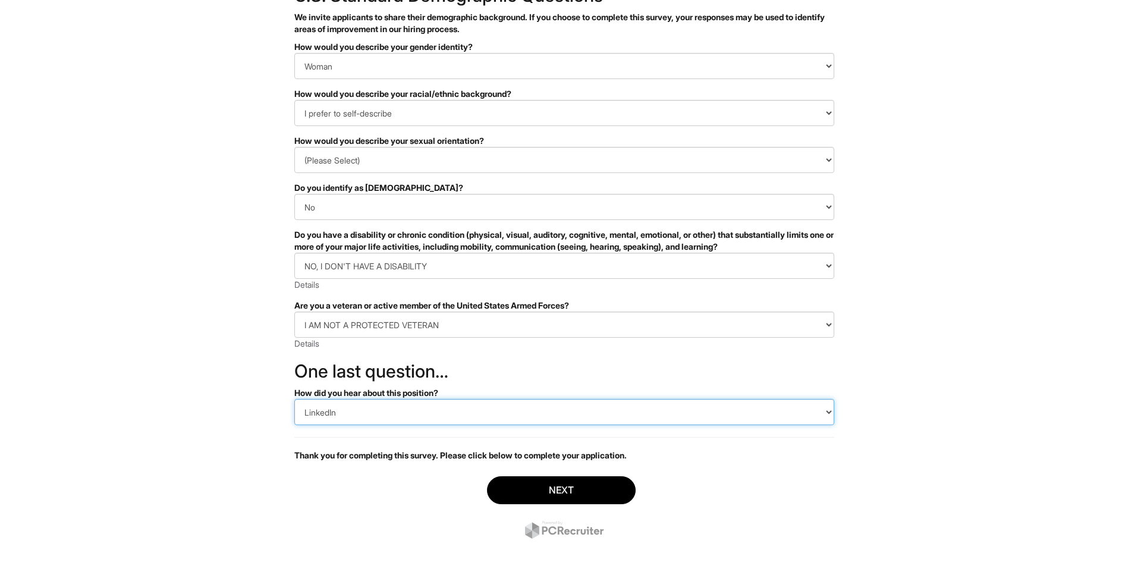
scroll to position [98, 0]
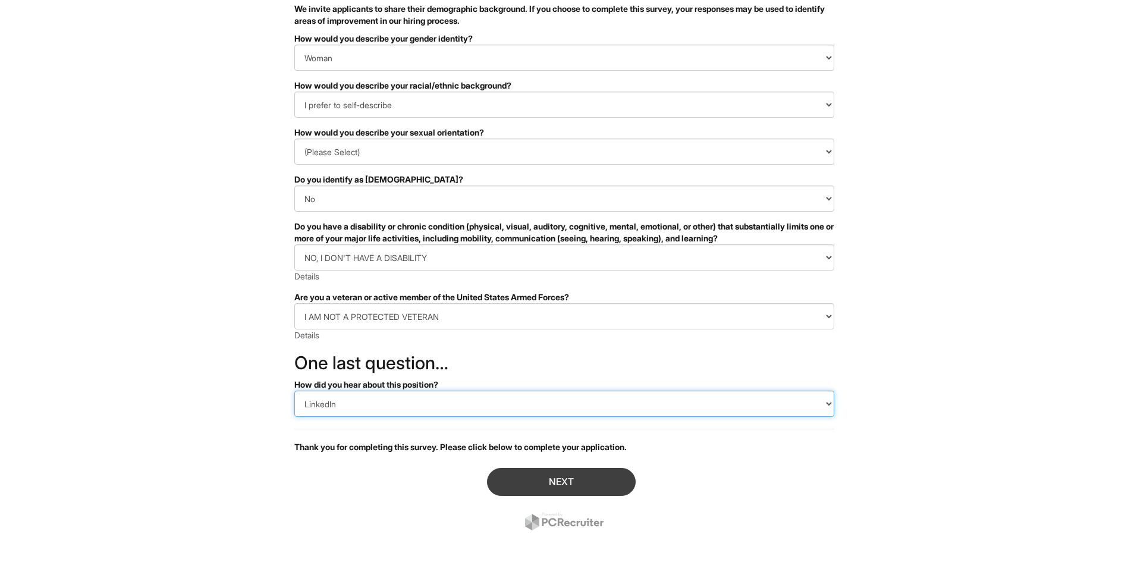
click at [573, 479] on button "Next" at bounding box center [561, 482] width 149 height 28
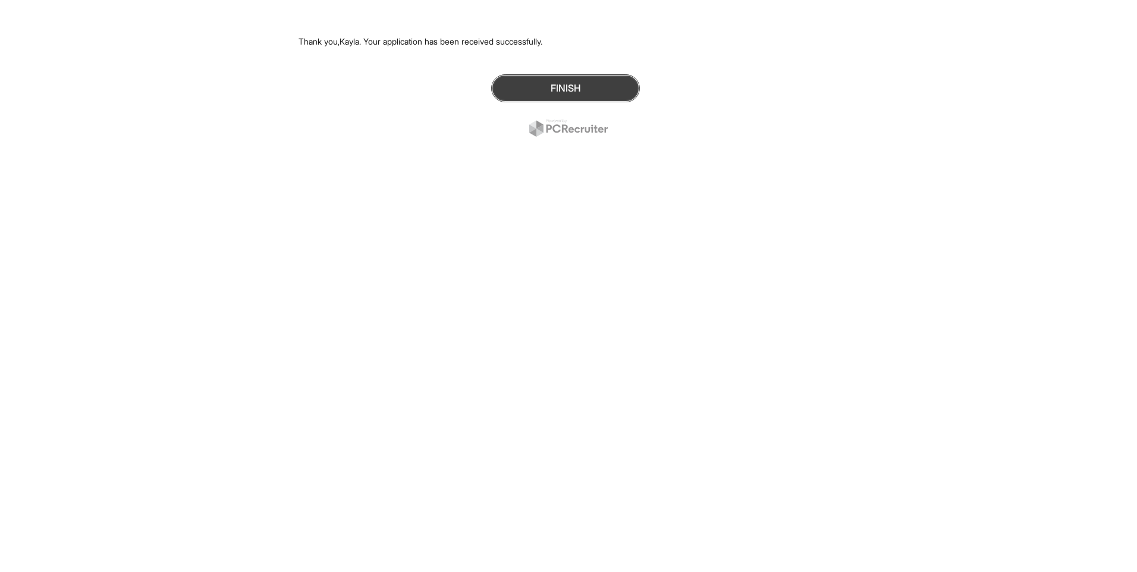
click at [589, 93] on button "Finish" at bounding box center [565, 88] width 149 height 28
